Goal: Task Accomplishment & Management: Use online tool/utility

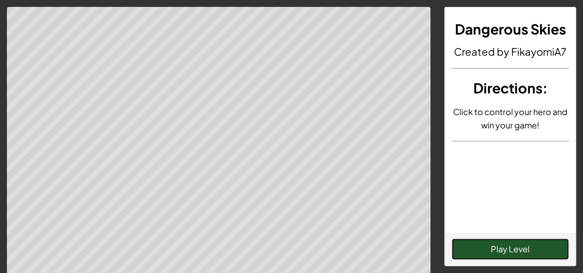
click at [494, 244] on button "Play Level" at bounding box center [510, 249] width 117 height 21
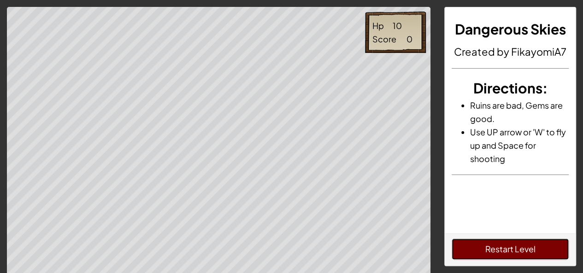
click at [472, 246] on button "Restart Level" at bounding box center [510, 249] width 117 height 21
